Goal: Information Seeking & Learning: Learn about a topic

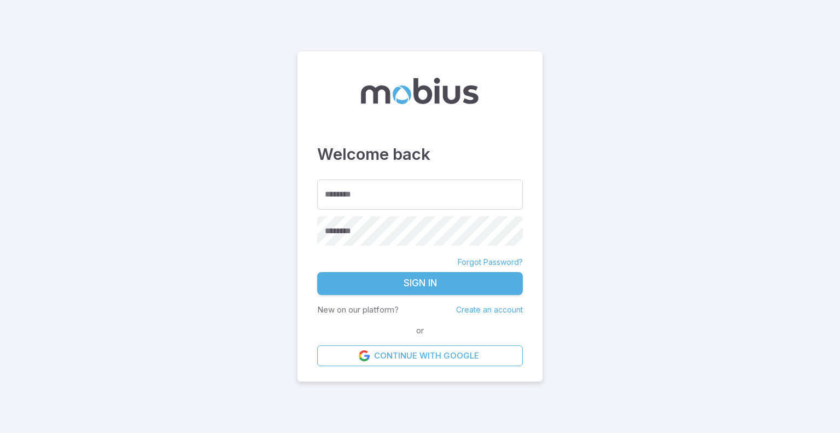
type input "*********"
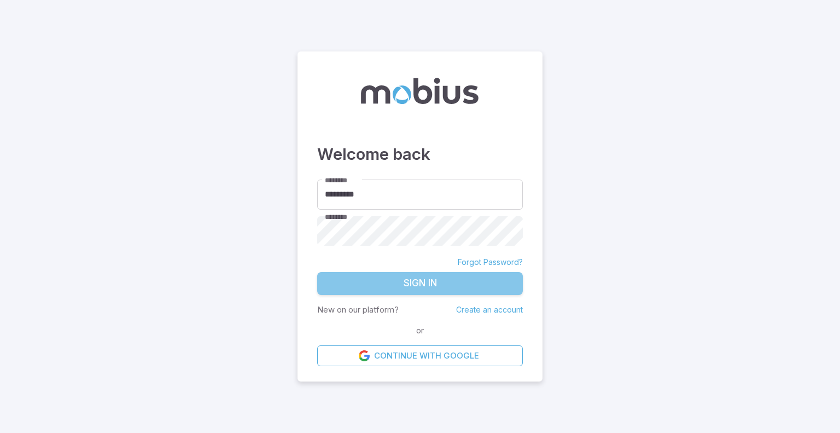
click at [438, 287] on button "Sign In" at bounding box center [420, 283] width 206 height 23
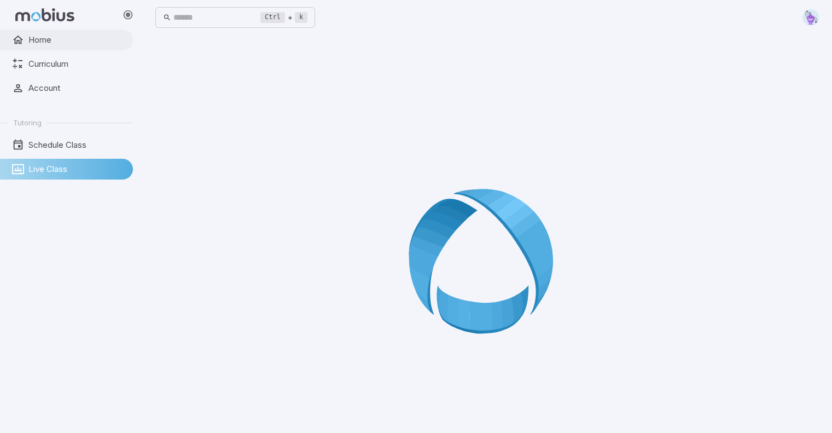
click at [87, 40] on span "Home" at bounding box center [76, 40] width 97 height 12
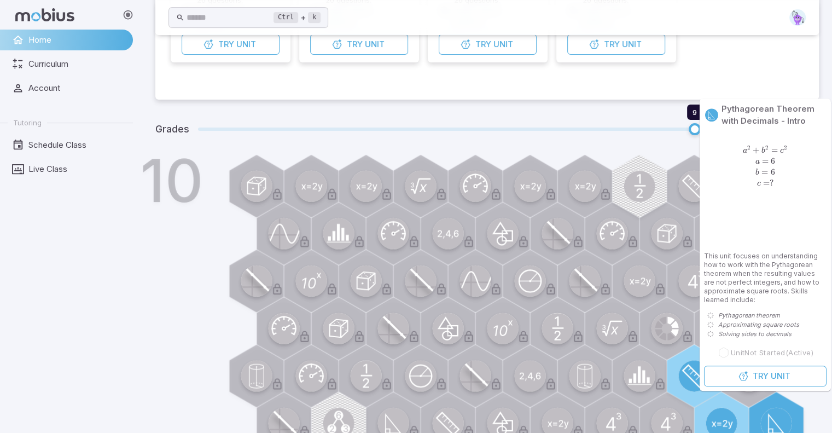
scroll to position [155, 0]
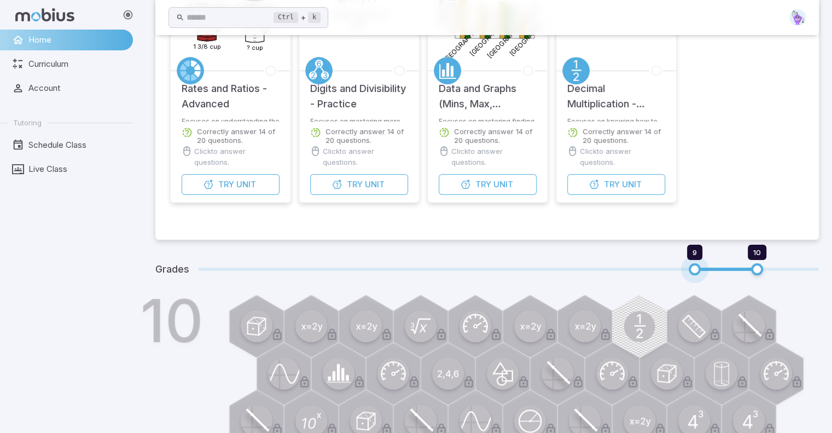
type input "*"
drag, startPoint x: 694, startPoint y: 267, endPoint x: 655, endPoint y: 265, distance: 40.0
click at [655, 265] on span "8 10" at bounding box center [508, 269] width 621 height 14
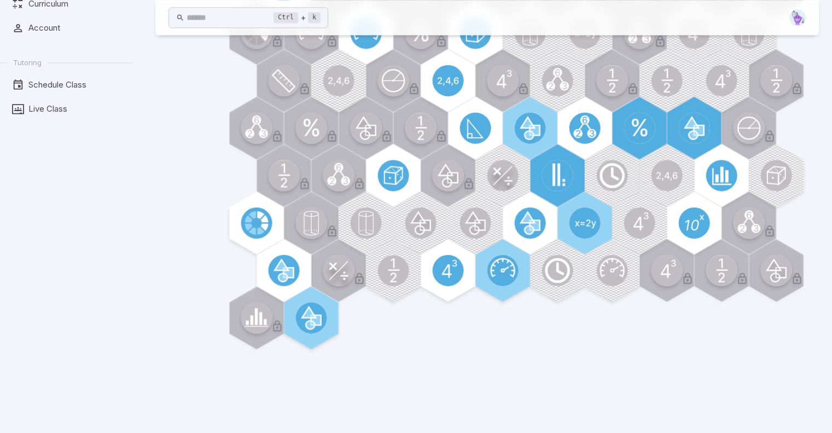
scroll to position [1307, 0]
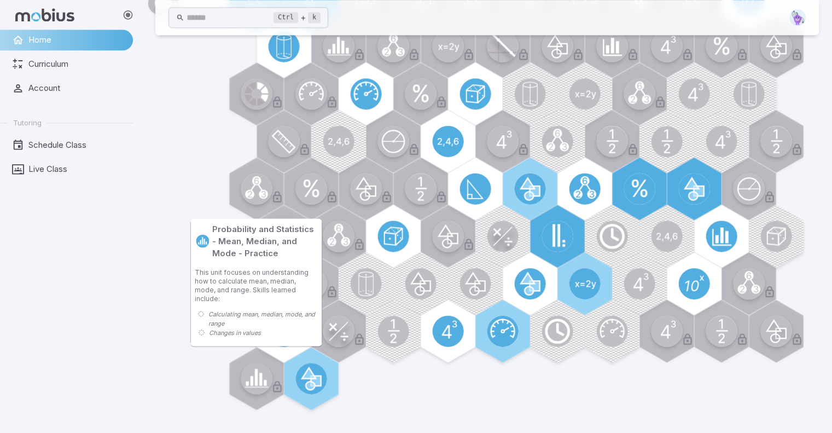
drag, startPoint x: 265, startPoint y: 369, endPoint x: 258, endPoint y: 371, distance: 6.8
click at [258, 371] on circle at bounding box center [256, 378] width 31 height 31
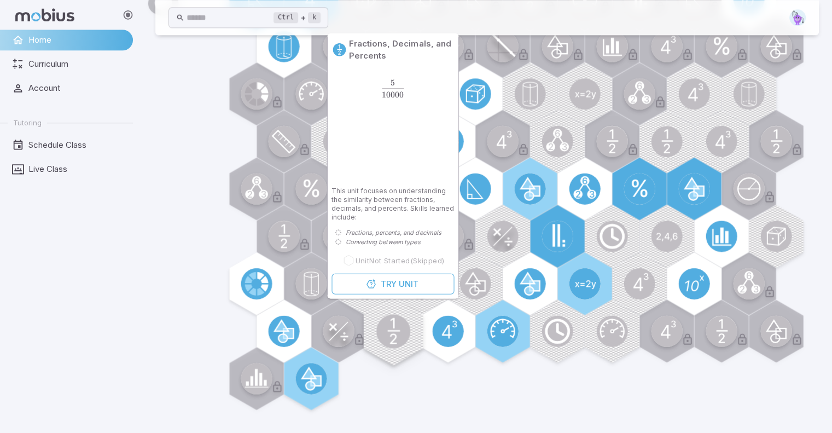
click at [396, 336] on icon at bounding box center [392, 331] width 7 height 26
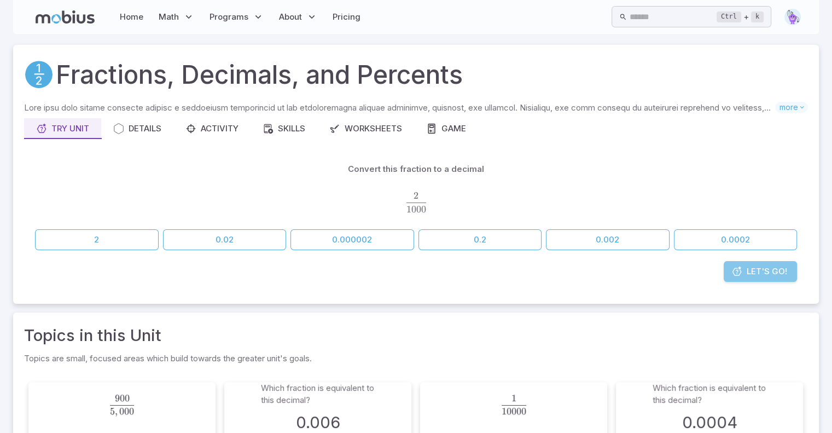
click at [749, 271] on span "Let's Go!" at bounding box center [766, 271] width 40 height 12
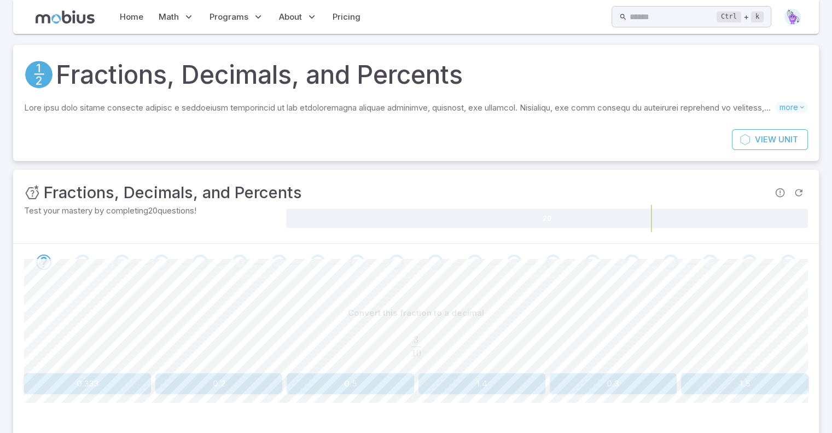
scroll to position [53, 0]
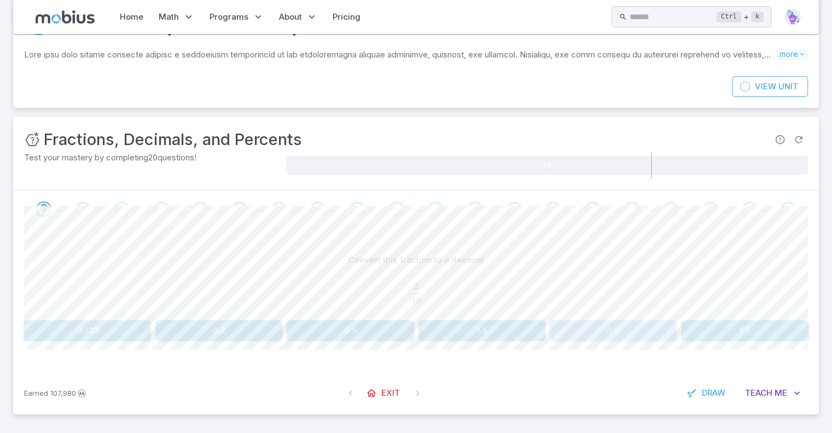
click at [614, 330] on button "0.3" at bounding box center [613, 330] width 127 height 21
click at [706, 329] on button "0.25" at bounding box center [744, 330] width 127 height 21
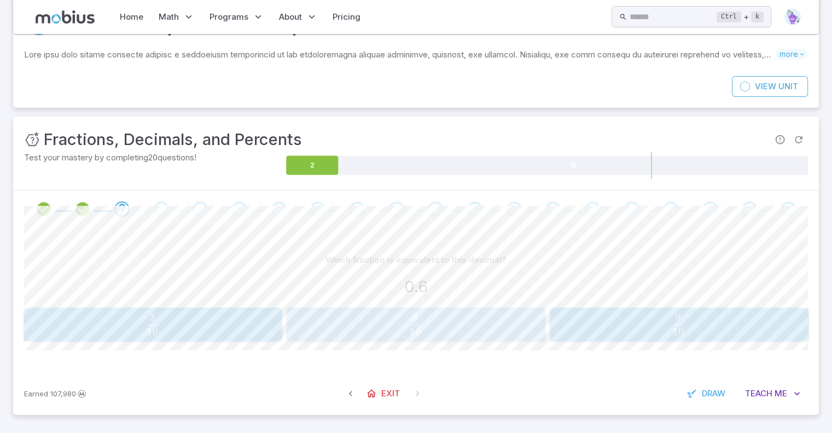
click at [522, 324] on span "10 6 ​" at bounding box center [415, 324] width 232 height 22
click at [494, 318] on span "25 6 ​" at bounding box center [414, 324] width 233 height 22
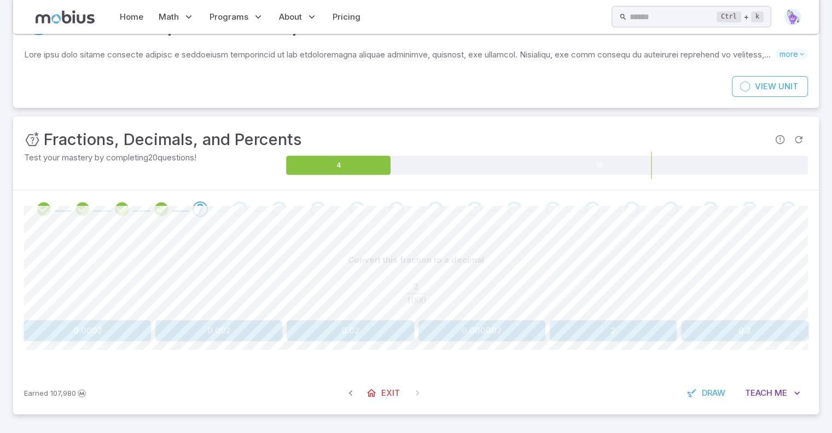
click at [231, 326] on button "0.002" at bounding box center [218, 330] width 127 height 21
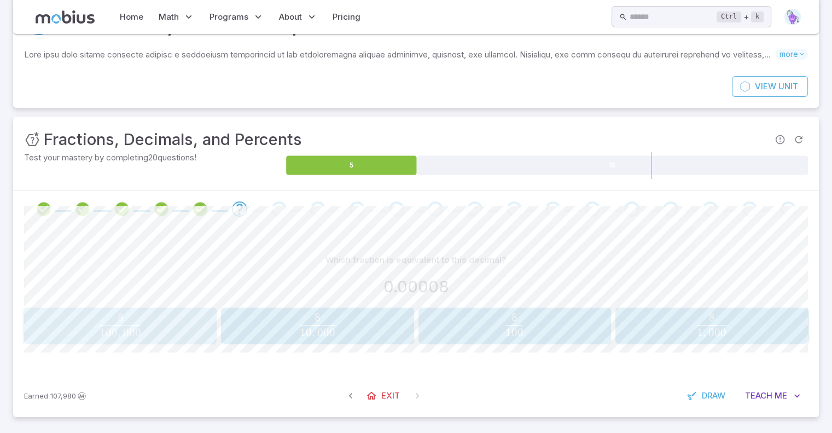
click at [189, 322] on span "100 , 000 8 ​" at bounding box center [119, 325] width 185 height 25
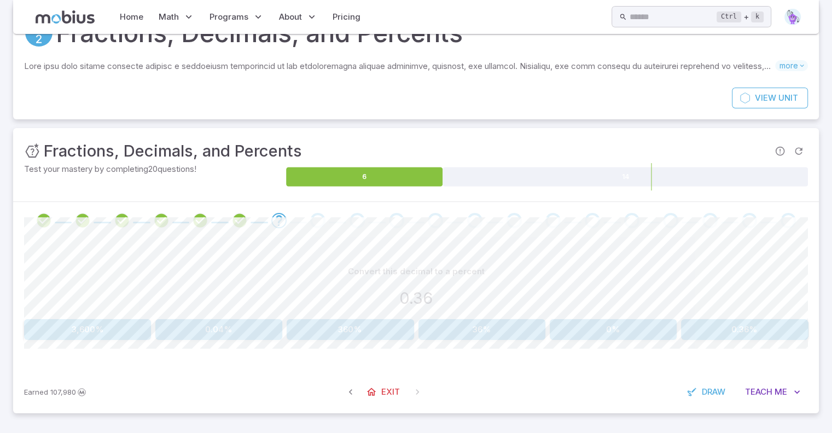
scroll to position [41, 0]
click at [482, 336] on button "36%" at bounding box center [481, 329] width 127 height 21
click at [634, 326] on button "59.9%" at bounding box center [613, 329] width 127 height 21
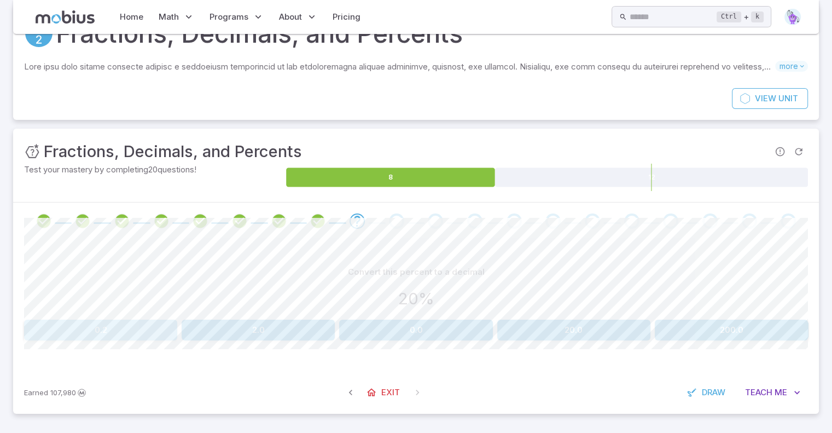
click at [129, 327] on button "0.2" at bounding box center [100, 329] width 153 height 21
click at [231, 331] on button "0.567" at bounding box center [218, 329] width 127 height 21
click at [718, 322] on button "70%" at bounding box center [744, 329] width 127 height 21
click at [260, 332] on button "7%" at bounding box center [218, 329] width 127 height 21
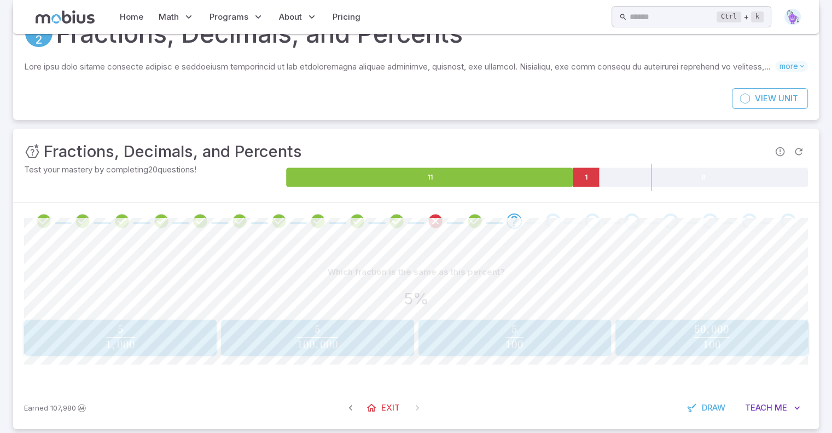
click at [533, 324] on div "5 100 \frac{5}{100} 100 5 ​" at bounding box center [514, 337] width 185 height 27
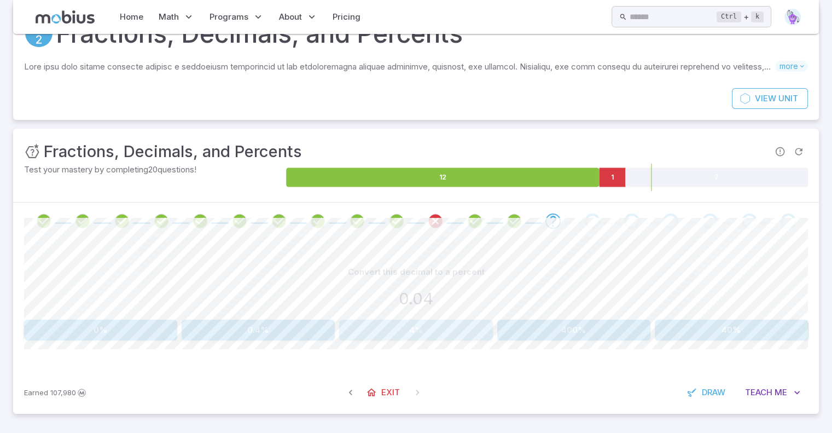
click at [414, 326] on button "4%" at bounding box center [415, 329] width 153 height 21
click at [754, 337] on button "7%" at bounding box center [744, 329] width 127 height 21
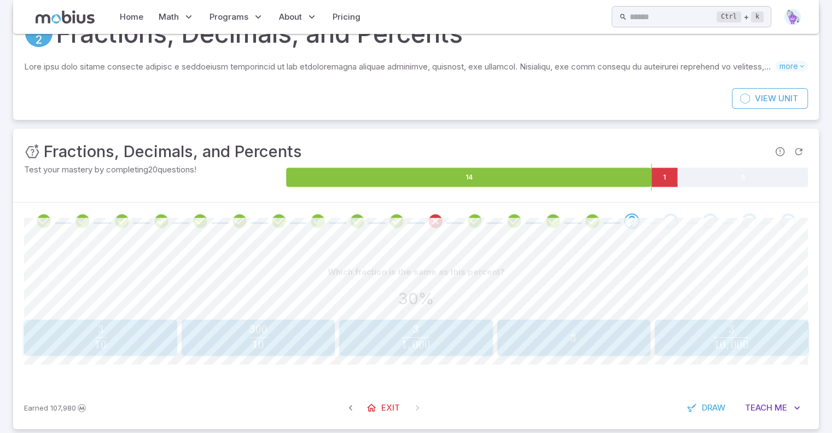
click at [144, 338] on span "10 3 ​" at bounding box center [100, 336] width 146 height 23
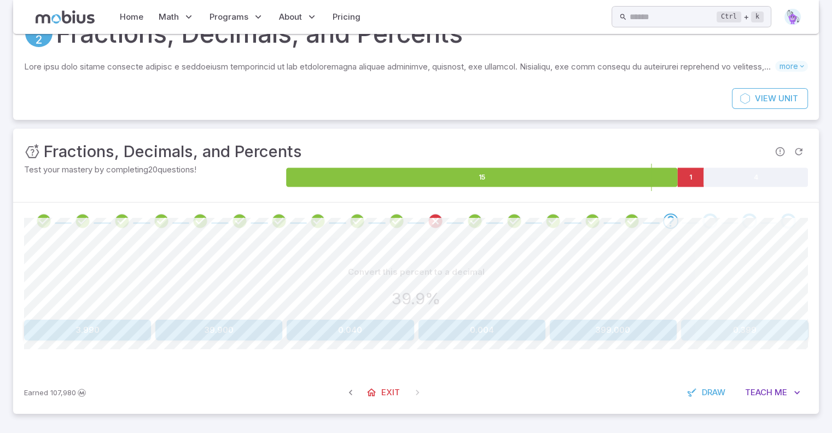
click at [717, 328] on button "0.399" at bounding box center [744, 329] width 127 height 21
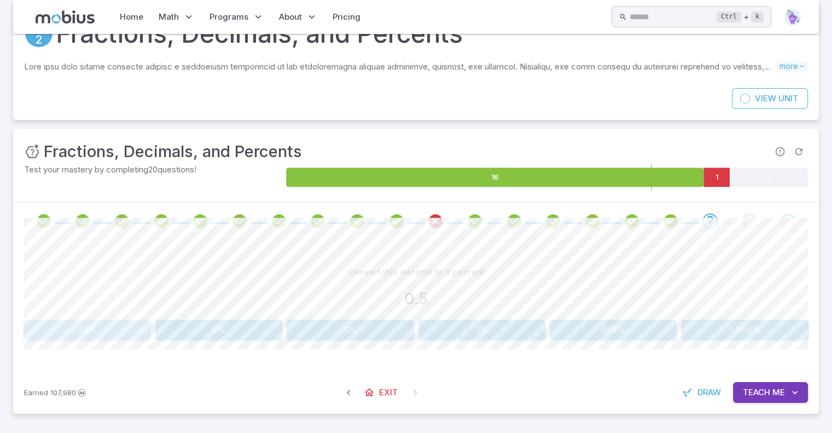
click at [108, 329] on button "50%" at bounding box center [87, 329] width 127 height 21
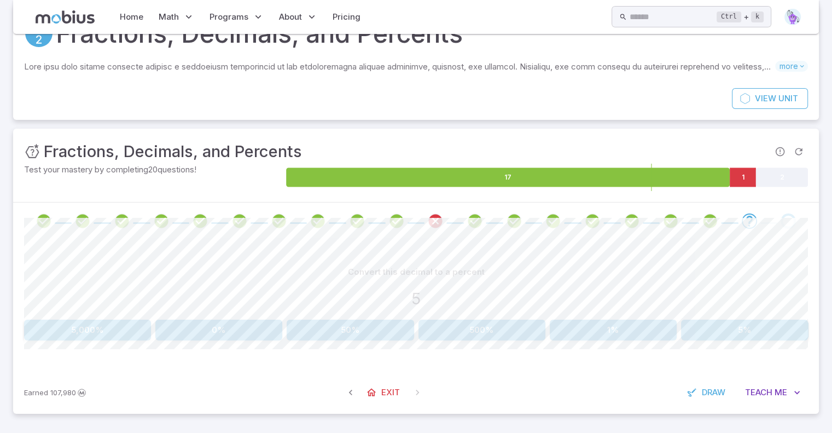
click at [85, 334] on button "5,000%" at bounding box center [87, 329] width 127 height 21
click at [639, 332] on button "80%" at bounding box center [613, 329] width 127 height 21
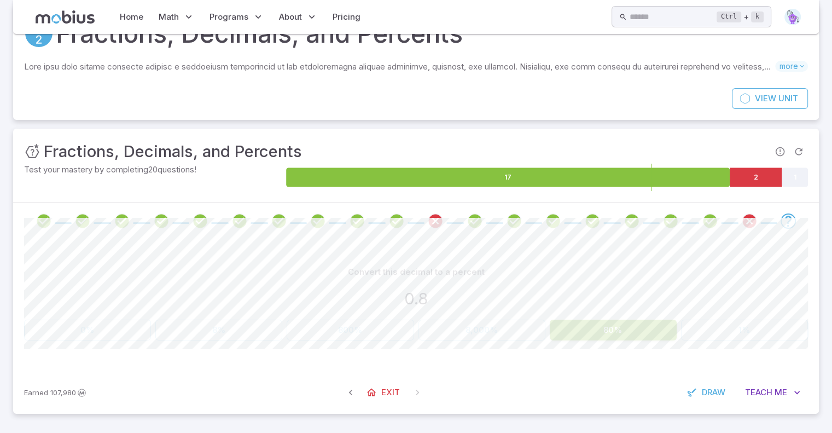
scroll to position [3, 0]
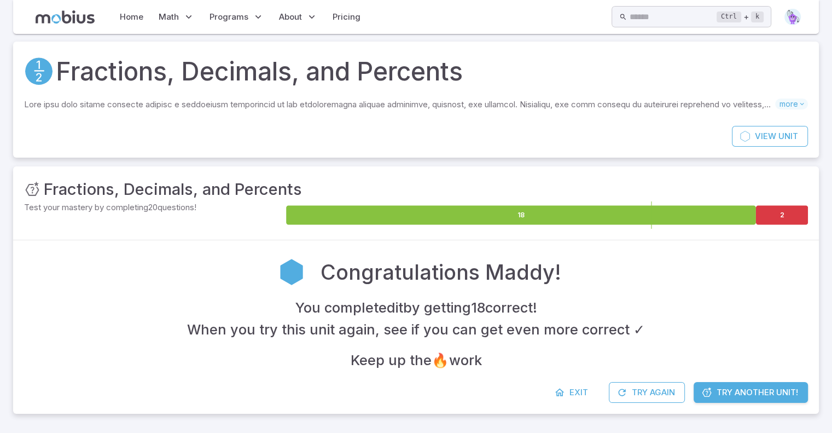
click at [739, 392] on span "Try Another Unit!" at bounding box center [756, 392] width 81 height 12
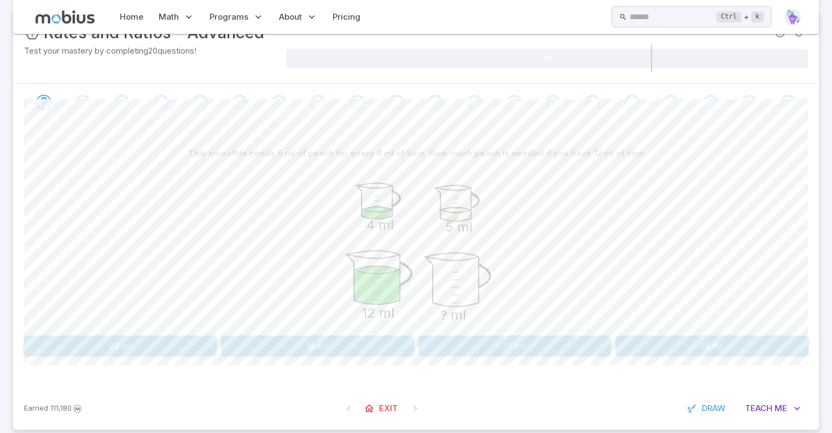
scroll to position [159, 0]
click at [372, 411] on icon at bounding box center [369, 409] width 11 height 11
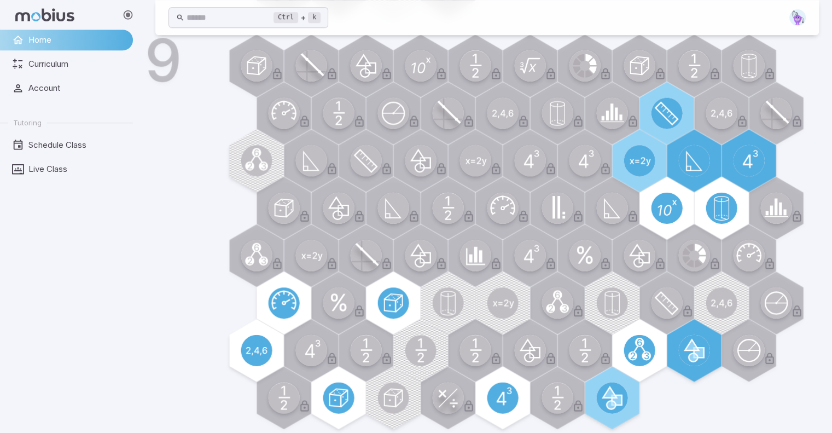
scroll to position [845, 0]
